Goal: Navigation & Orientation: Understand site structure

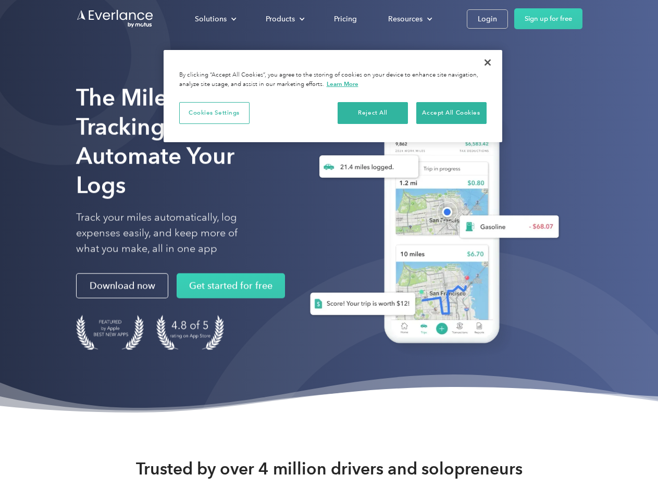
click at [215, 19] on div "Solutions" at bounding box center [211, 19] width 32 height 13
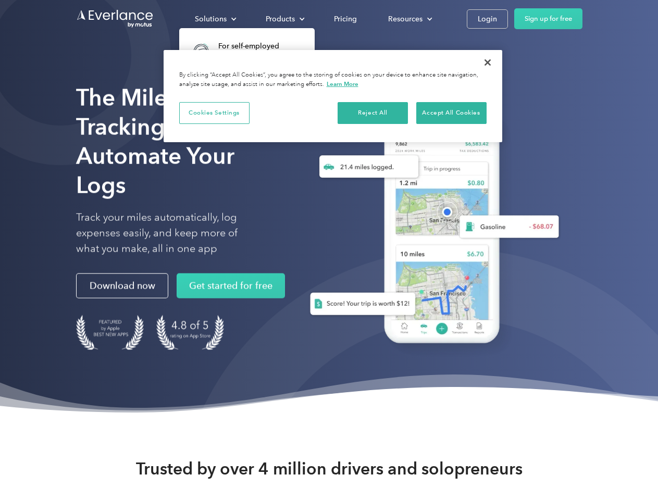
click at [284, 19] on div "Products" at bounding box center [280, 19] width 29 height 13
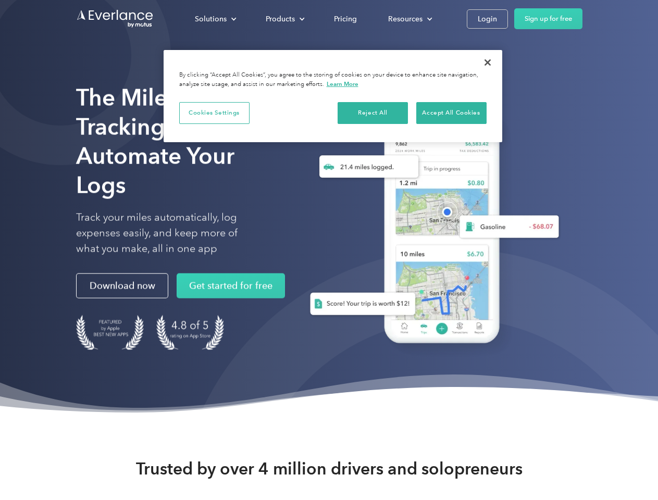
click at [409, 19] on div "Resources" at bounding box center [405, 19] width 34 height 13
click at [214, 113] on button "Cookies Settings" at bounding box center [214, 113] width 70 height 22
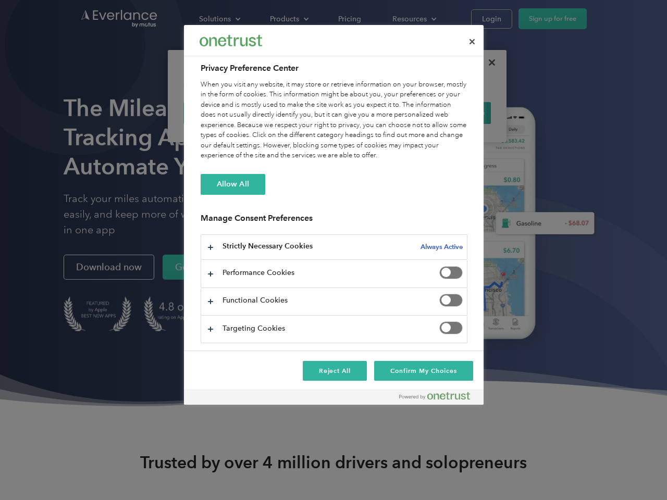
click at [373, 113] on div "When you visit any website, it may store or retrieve information on your browse…" at bounding box center [334, 120] width 267 height 81
click at [451, 113] on div "When you visit any website, it may store or retrieve information on your browse…" at bounding box center [334, 120] width 267 height 81
click at [488, 63] on div at bounding box center [333, 250] width 667 height 500
